Goal: Task Accomplishment & Management: Complete application form

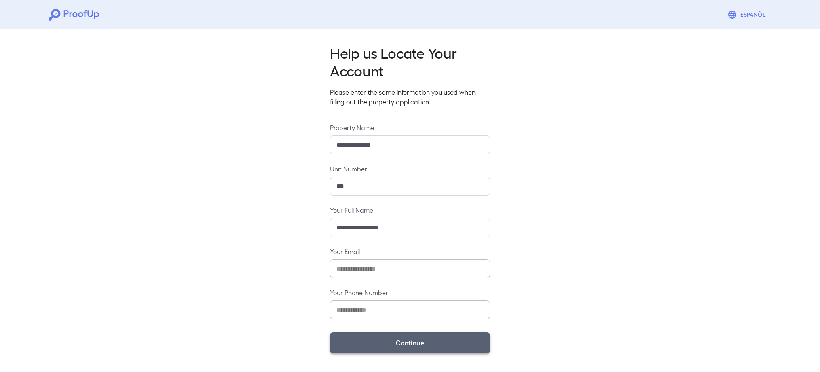
click at [397, 339] on button "Continue" at bounding box center [410, 342] width 160 height 21
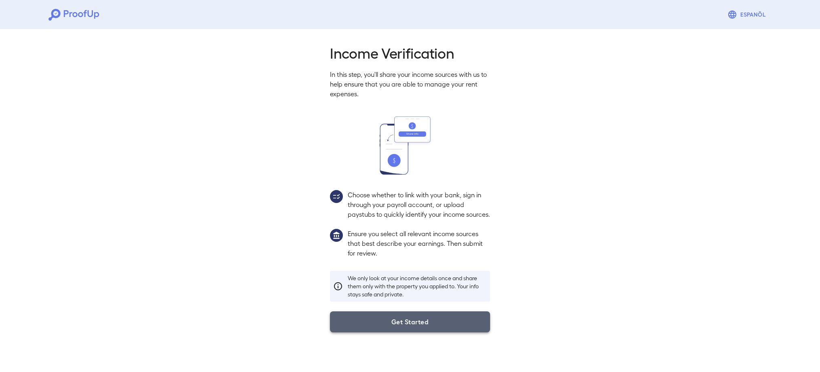
click at [374, 329] on button "Get Started" at bounding box center [410, 321] width 160 height 21
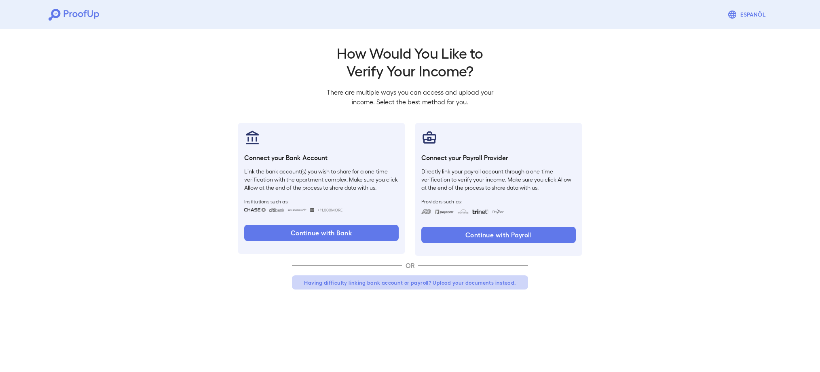
click at [455, 284] on button "Having difficulty linking bank account or payroll? Upload your documents instea…" at bounding box center [410, 282] width 236 height 15
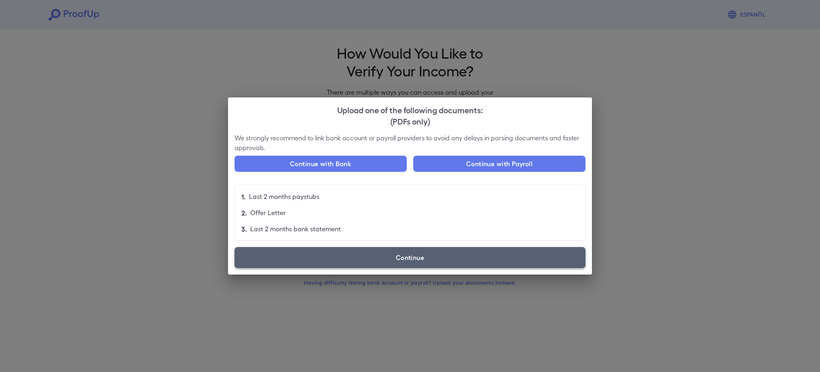
click at [409, 265] on label "Continue" at bounding box center [409, 257] width 351 height 21
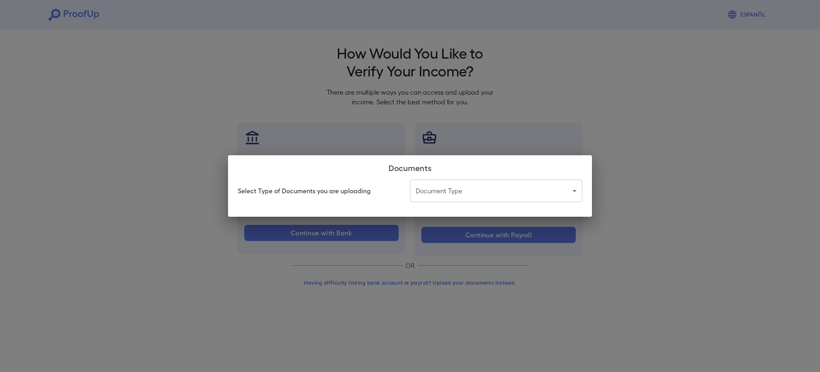
click at [445, 194] on body "Espanõl Go back How Would You Like to Verify Your Income? There are multiple wa…" at bounding box center [410, 154] width 820 height 309
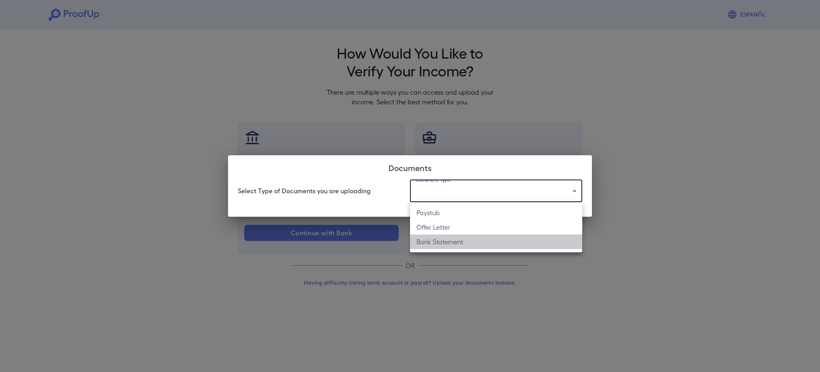
click at [445, 236] on li "Bank Statement" at bounding box center [496, 241] width 172 height 15
type input "**********"
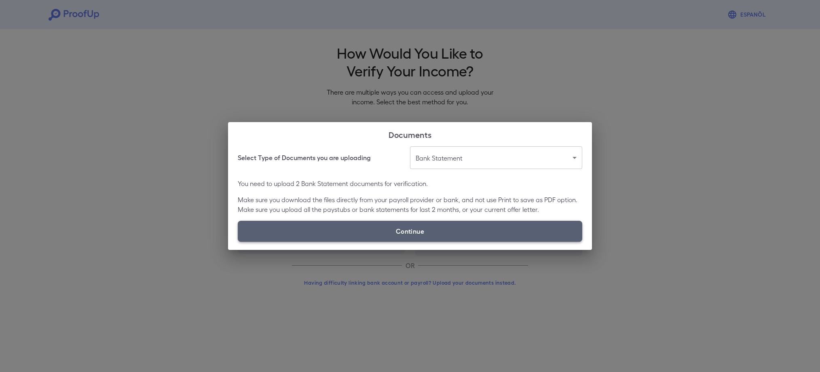
click at [368, 225] on label "Continue" at bounding box center [410, 231] width 344 height 21
click at [238, 241] on input "Continue" at bounding box center [238, 241] width 0 height 0
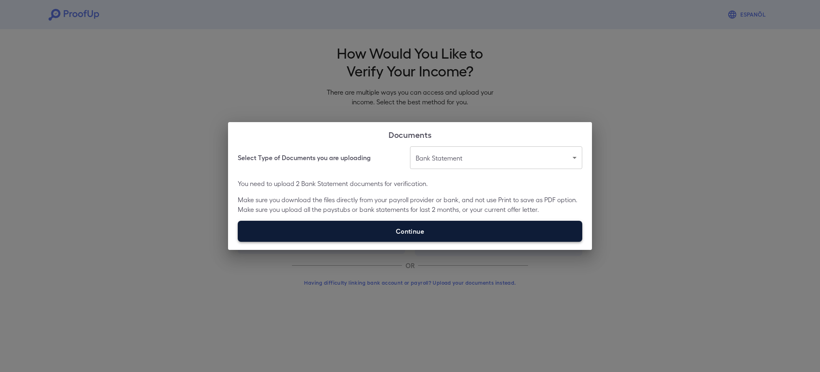
type input "**********"
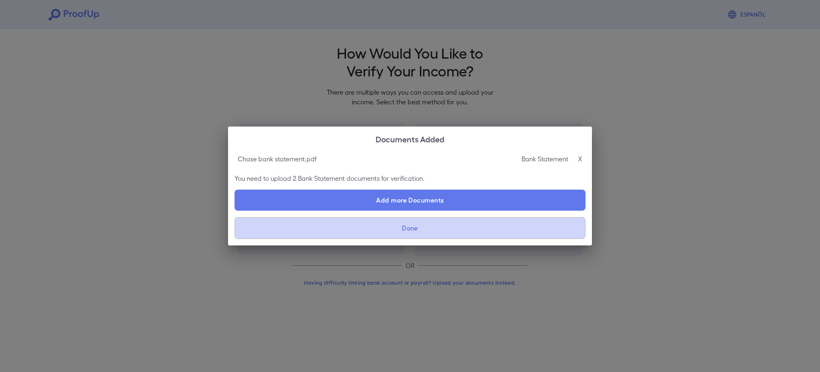
click at [427, 229] on button "Done" at bounding box center [409, 228] width 351 height 22
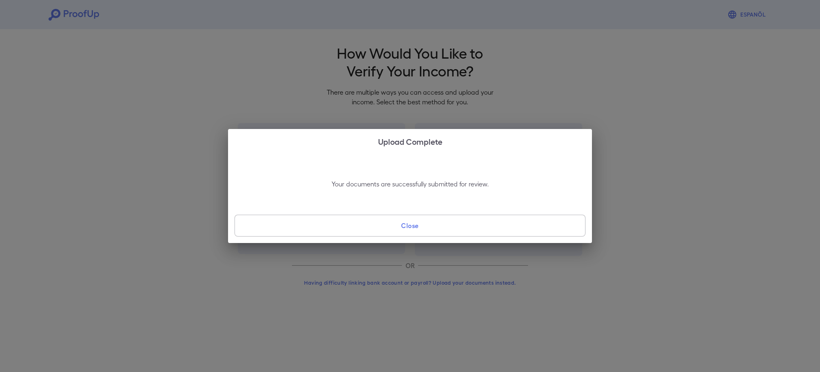
click at [425, 230] on button "Close" at bounding box center [409, 226] width 351 height 22
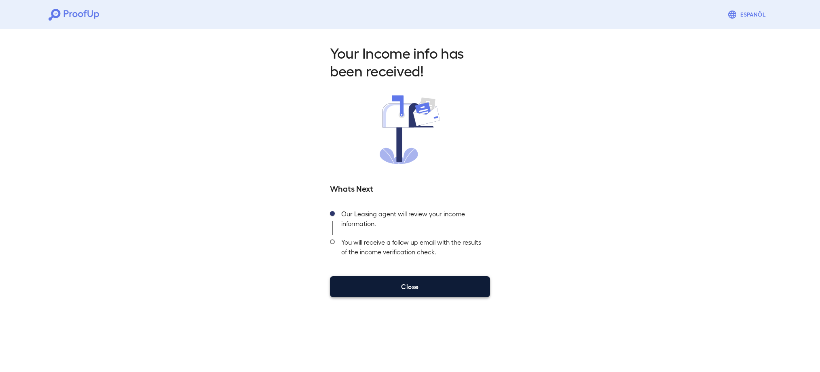
click at [409, 286] on button "Close" at bounding box center [410, 286] width 160 height 21
click at [384, 287] on button "Close" at bounding box center [410, 286] width 160 height 21
